Goal: Task Accomplishment & Management: Use online tool/utility

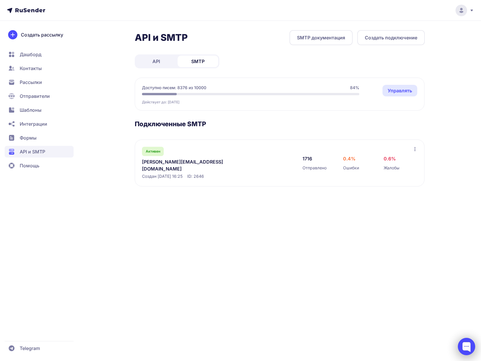
click at [467, 347] on div at bounding box center [465, 346] width 17 height 17
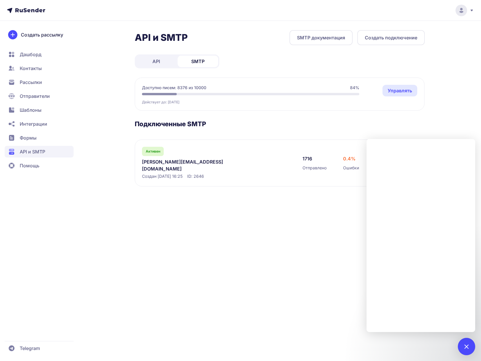
click at [453, 89] on div "API и SMTP SMTP документация Создать подключение API SMTP Доступно писем: 8376 …" at bounding box center [240, 180] width 481 height 361
